Goal: Task Accomplishment & Management: Manage account settings

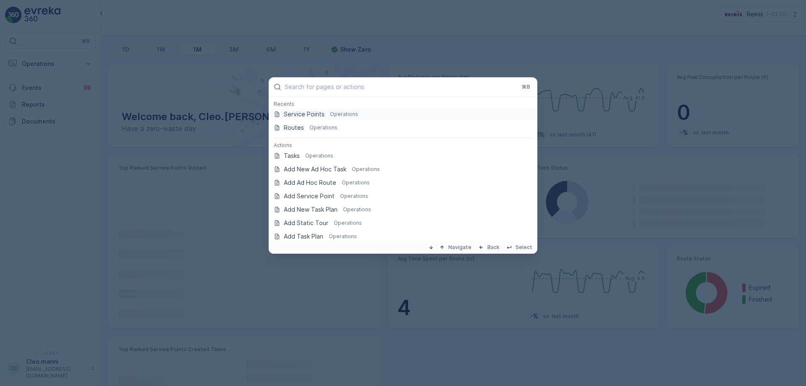
click at [308, 112] on p "Service Points" at bounding box center [304, 114] width 41 height 8
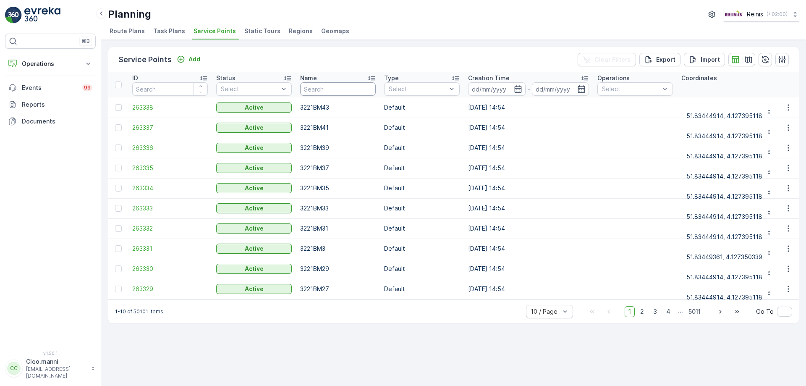
drag, startPoint x: 351, startPoint y: 85, endPoint x: 346, endPoint y: 73, distance: 13.2
click at [347, 73] on th "Name" at bounding box center [338, 84] width 84 height 25
type input "meeuwen"
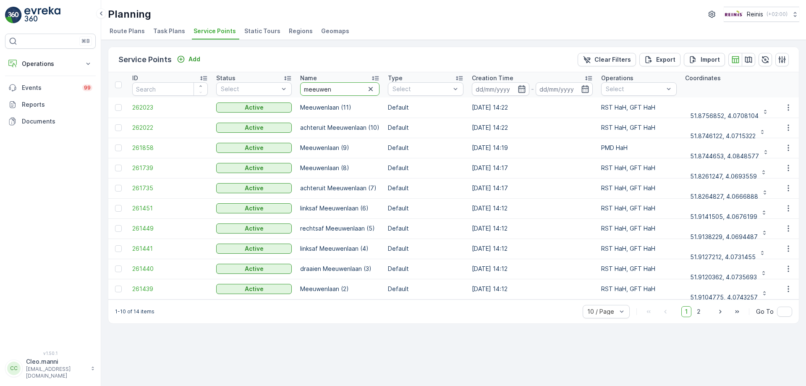
click at [334, 90] on input "meeuwen" at bounding box center [339, 88] width 79 height 13
type input "meeuwenhoek"
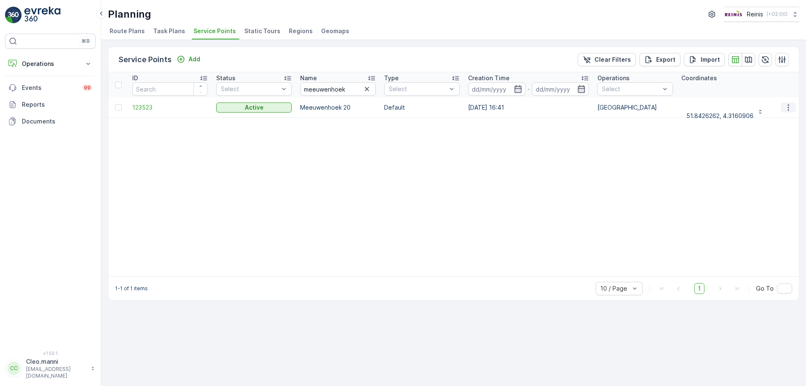
click at [787, 110] on icon "button" at bounding box center [788, 107] width 8 height 8
click at [765, 118] on span "See More Details" at bounding box center [763, 120] width 49 height 8
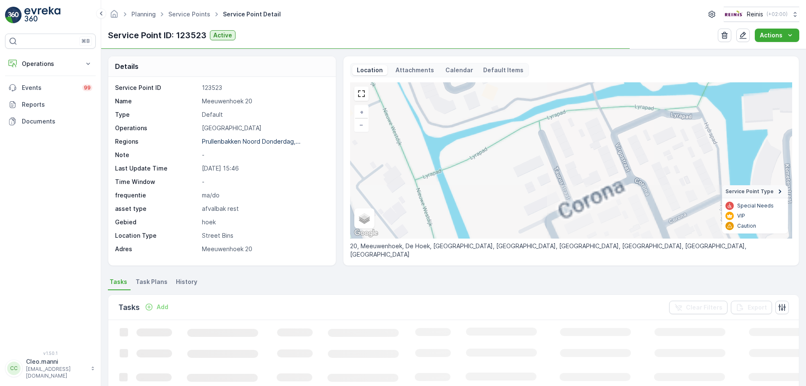
drag, startPoint x: 574, startPoint y: 147, endPoint x: 528, endPoint y: 252, distance: 114.5
click at [528, 252] on div "+ − Satellite Roadmap Terrain Hybrid Leaflet Keyboard shortcuts Map Data Map da…" at bounding box center [571, 170] width 442 height 176
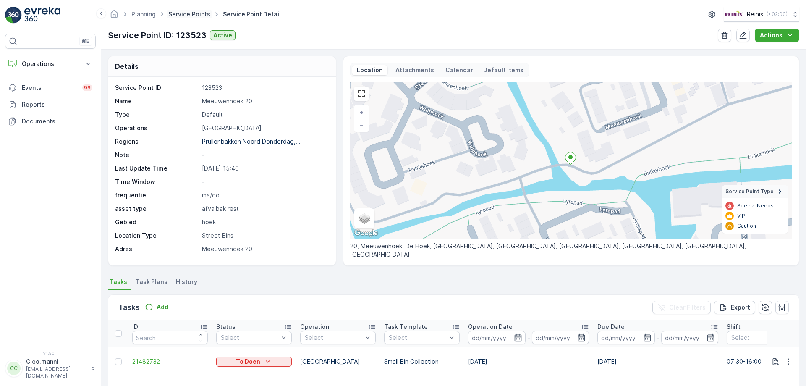
click at [193, 12] on link "Service Points" at bounding box center [189, 13] width 42 height 7
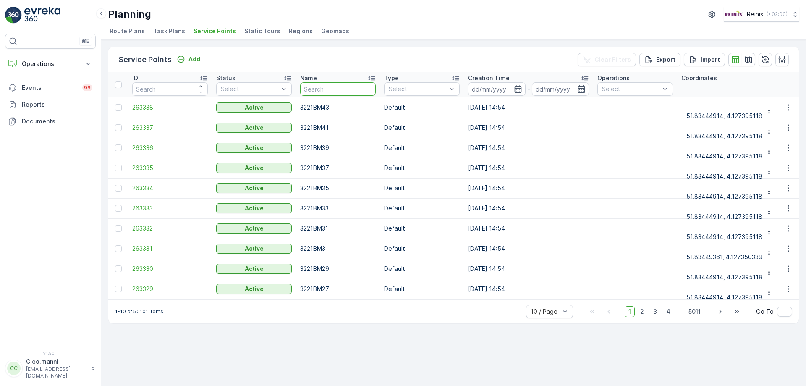
click at [343, 91] on input "text" at bounding box center [338, 88] width 76 height 13
type input "meeuwwee"
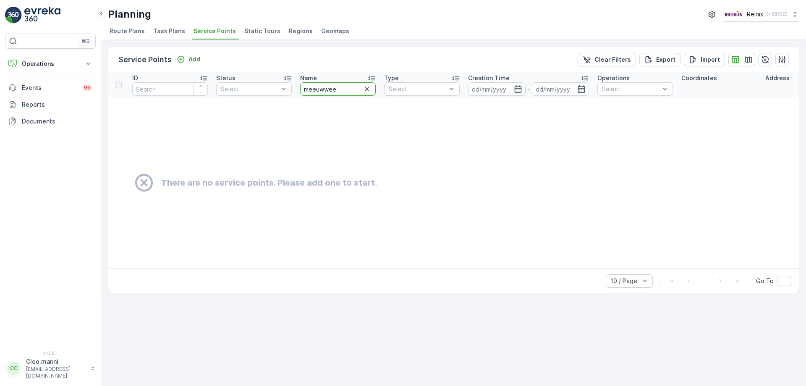
click at [349, 91] on input "meeuwwee" at bounding box center [338, 88] width 76 height 13
type input "meeuw"
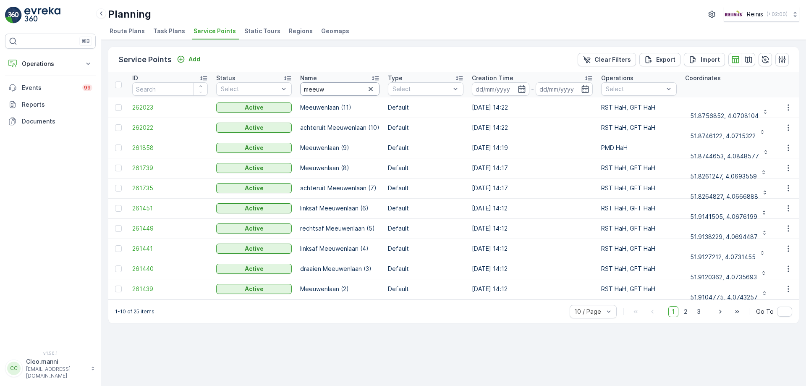
click at [341, 87] on input "meeuw" at bounding box center [339, 88] width 79 height 13
type input "meeuwenhoek"
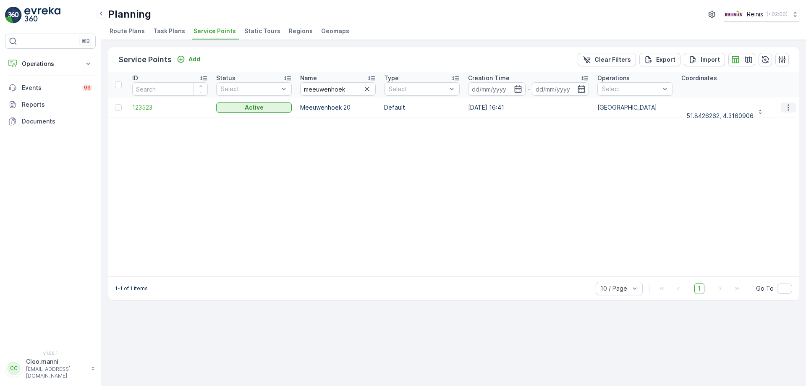
click at [787, 109] on icon "button" at bounding box center [788, 107] width 8 height 8
click at [764, 132] on span "Edit Service Point" at bounding box center [764, 132] width 50 height 8
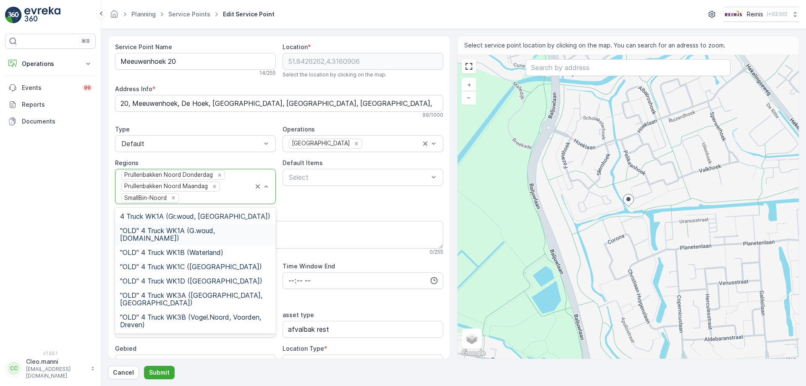
click at [317, 211] on div "Note" at bounding box center [279, 215] width 328 height 8
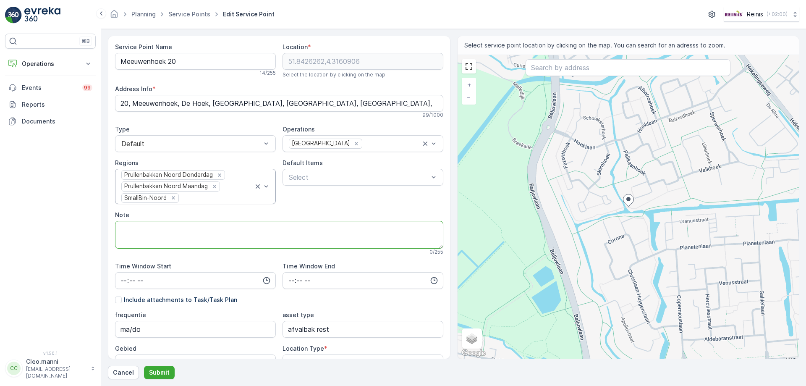
click at [167, 233] on textarea "Note" at bounding box center [279, 235] width 328 height 28
type textarea "achterzijde bij bruggetje"
click at [159, 371] on p "Submit" at bounding box center [159, 372] width 21 height 8
